Goal: Navigation & Orientation: Find specific page/section

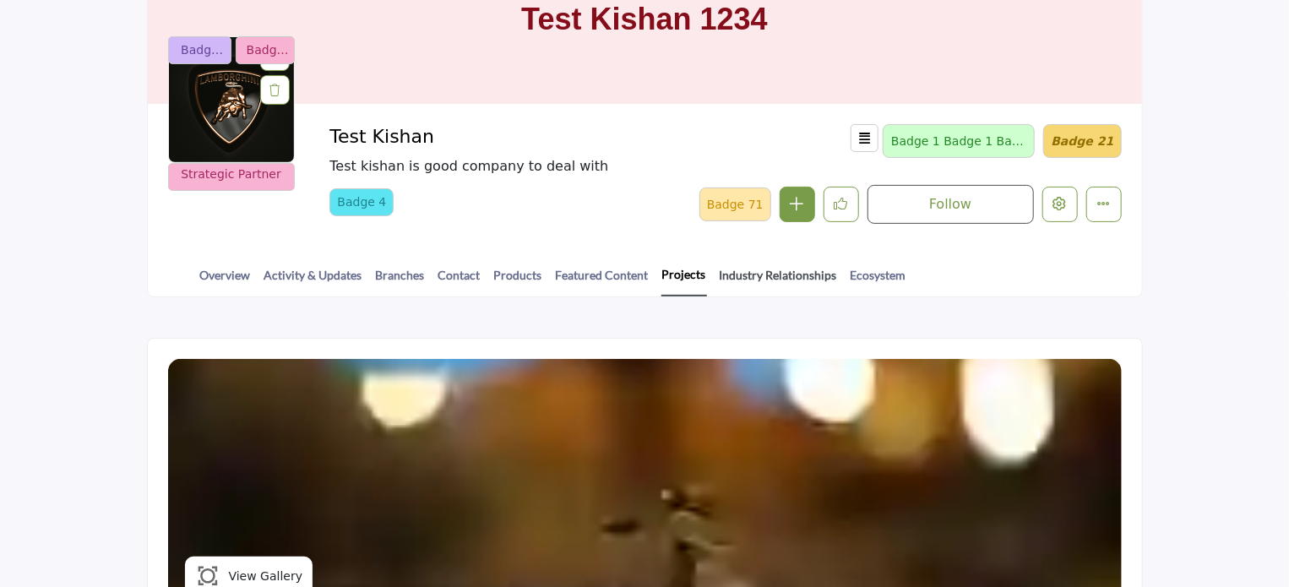
scroll to position [169, 0]
click at [774, 272] on link "Industry Relationships" at bounding box center [778, 281] width 119 height 30
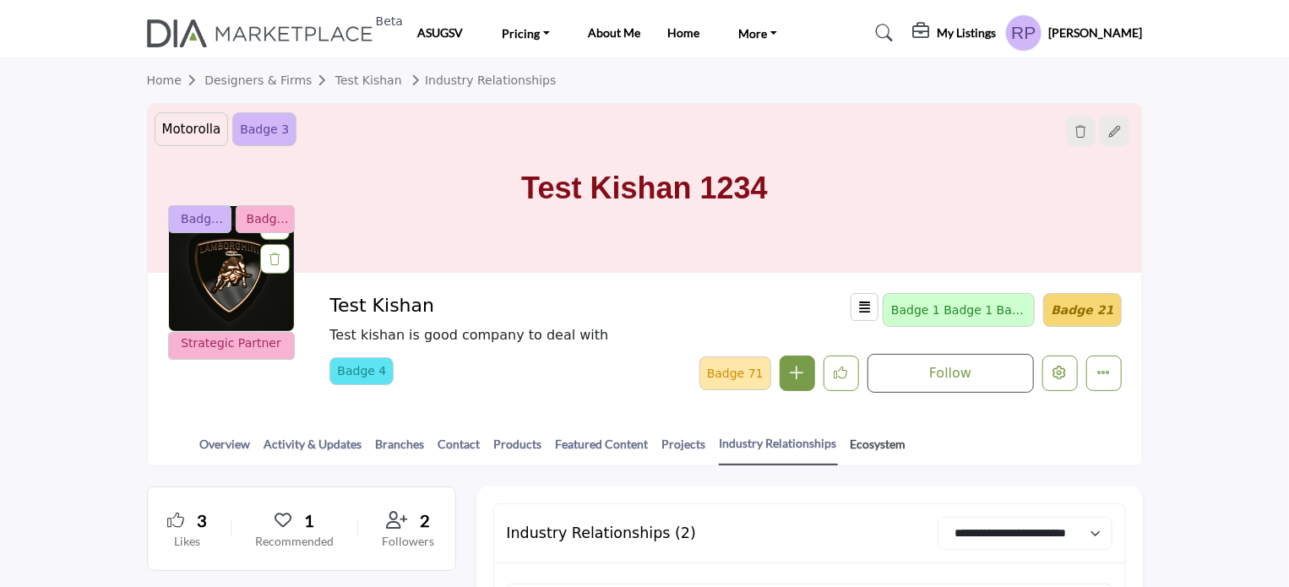
click at [874, 442] on link "Ecosystem" at bounding box center [877, 450] width 57 height 30
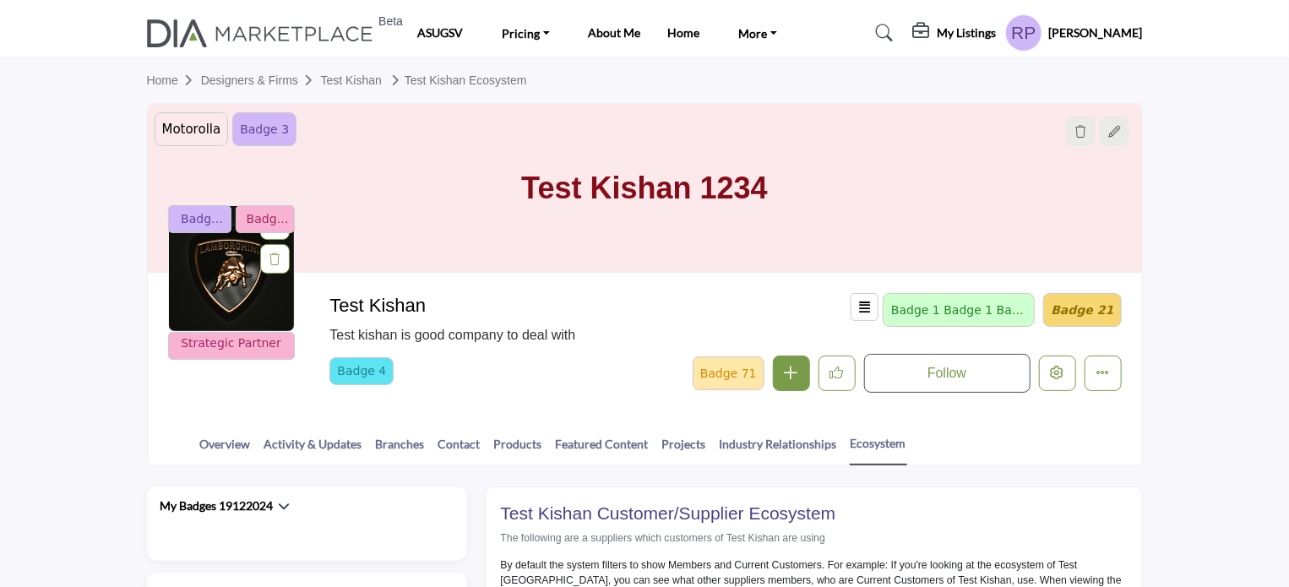
click at [1105, 30] on h5 "[PERSON_NAME]" at bounding box center [1096, 32] width 94 height 17
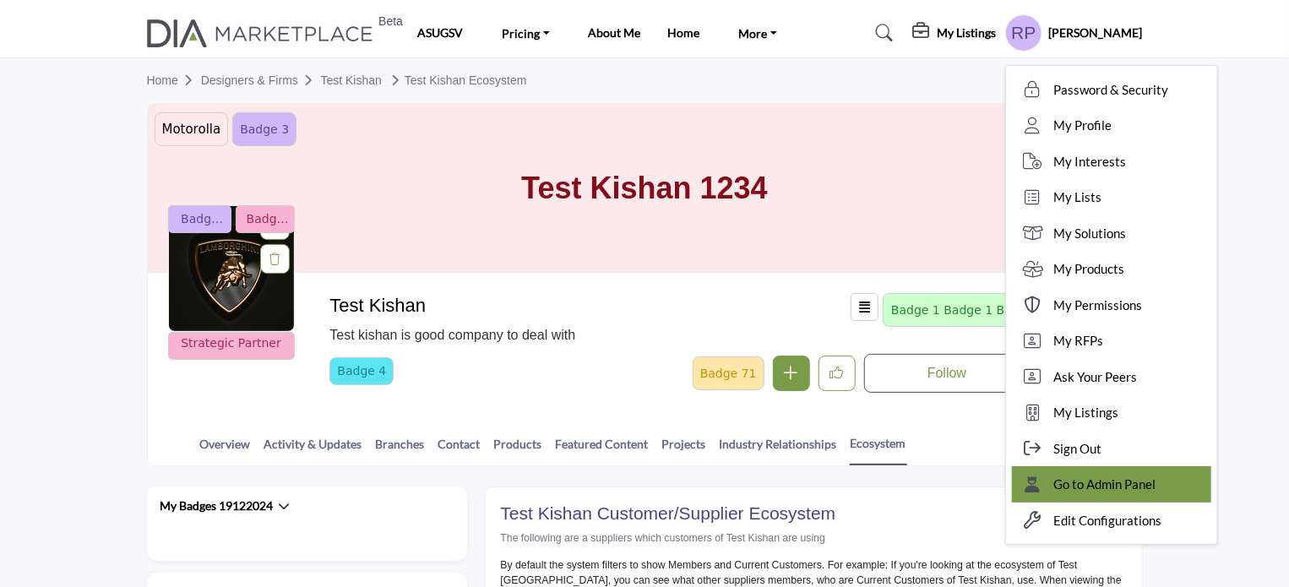
click at [1099, 485] on span "Go to Admin Panel" at bounding box center [1105, 484] width 102 height 19
